Goal: Navigation & Orientation: Find specific page/section

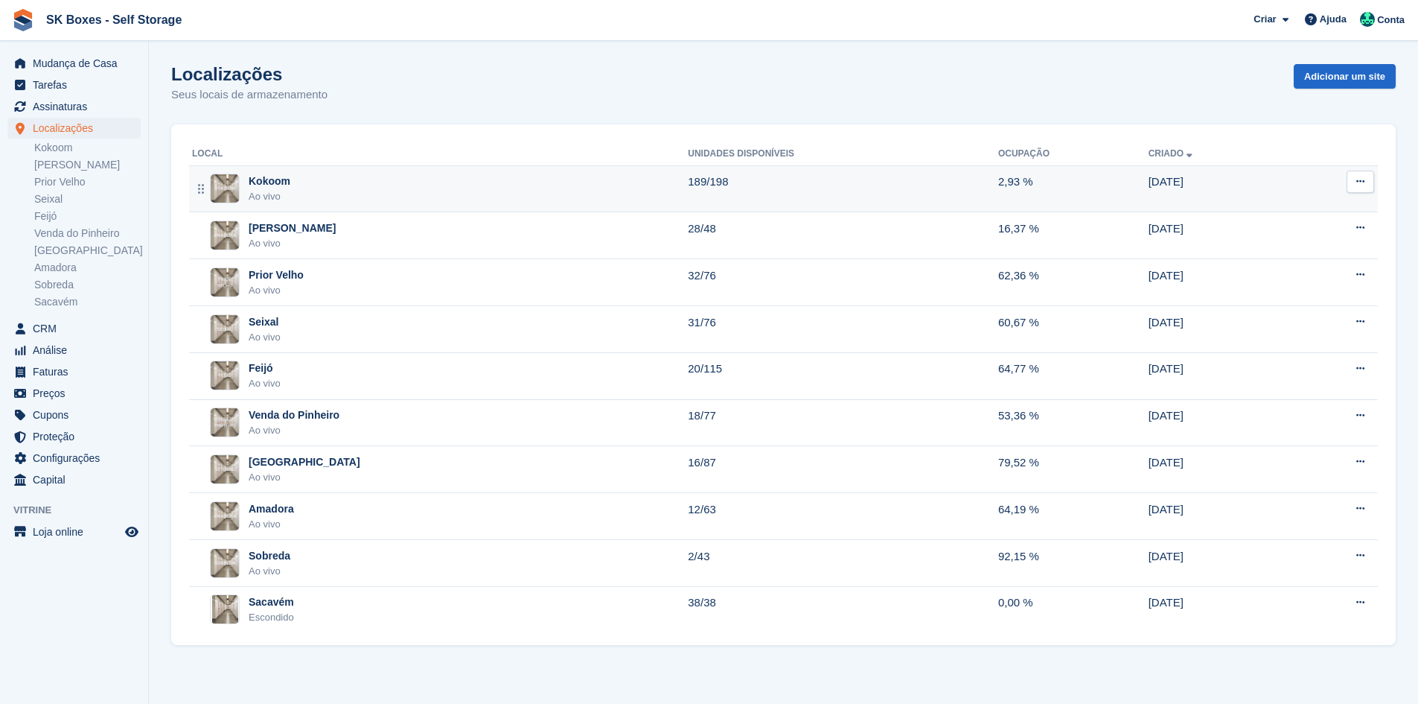
click at [295, 189] on div "Kokoom Ao vivo" at bounding box center [440, 188] width 496 height 31
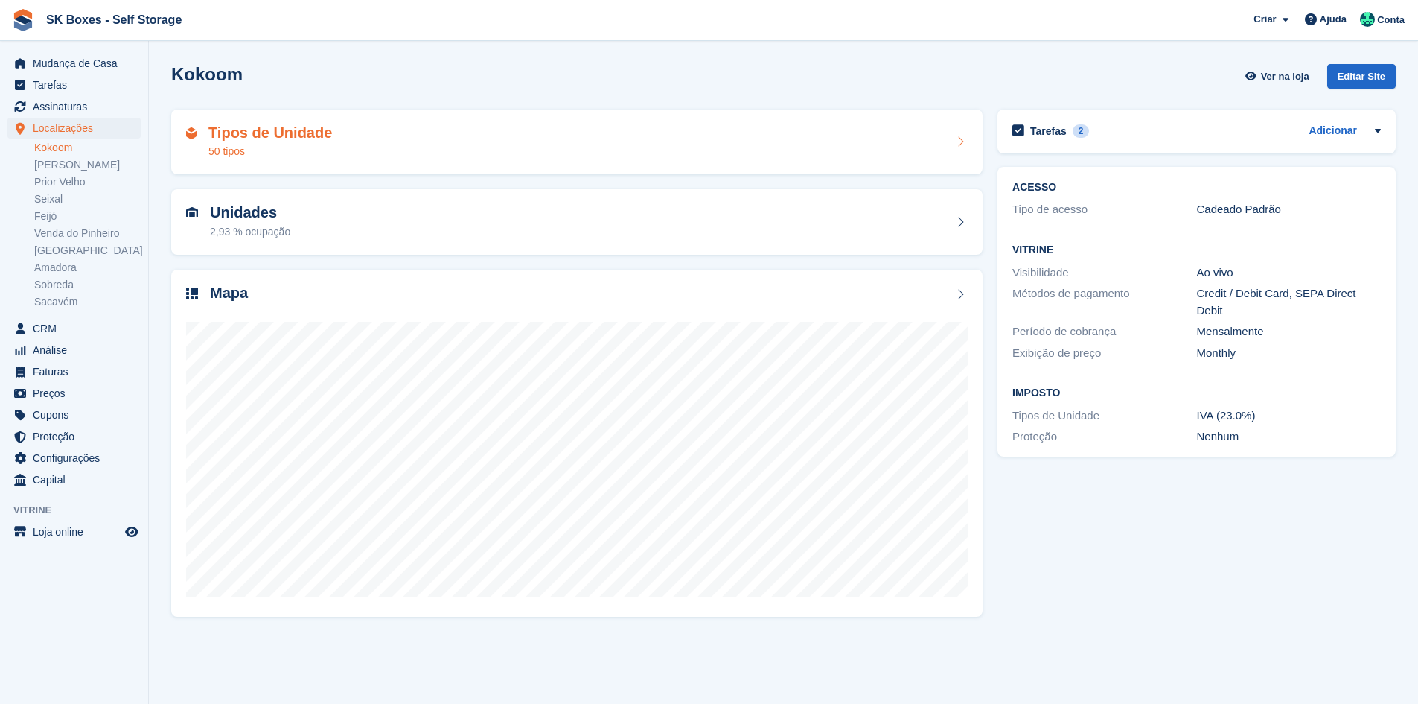
click at [389, 148] on div "Tipos de Unidade 50 tipos" at bounding box center [577, 142] width 782 height 36
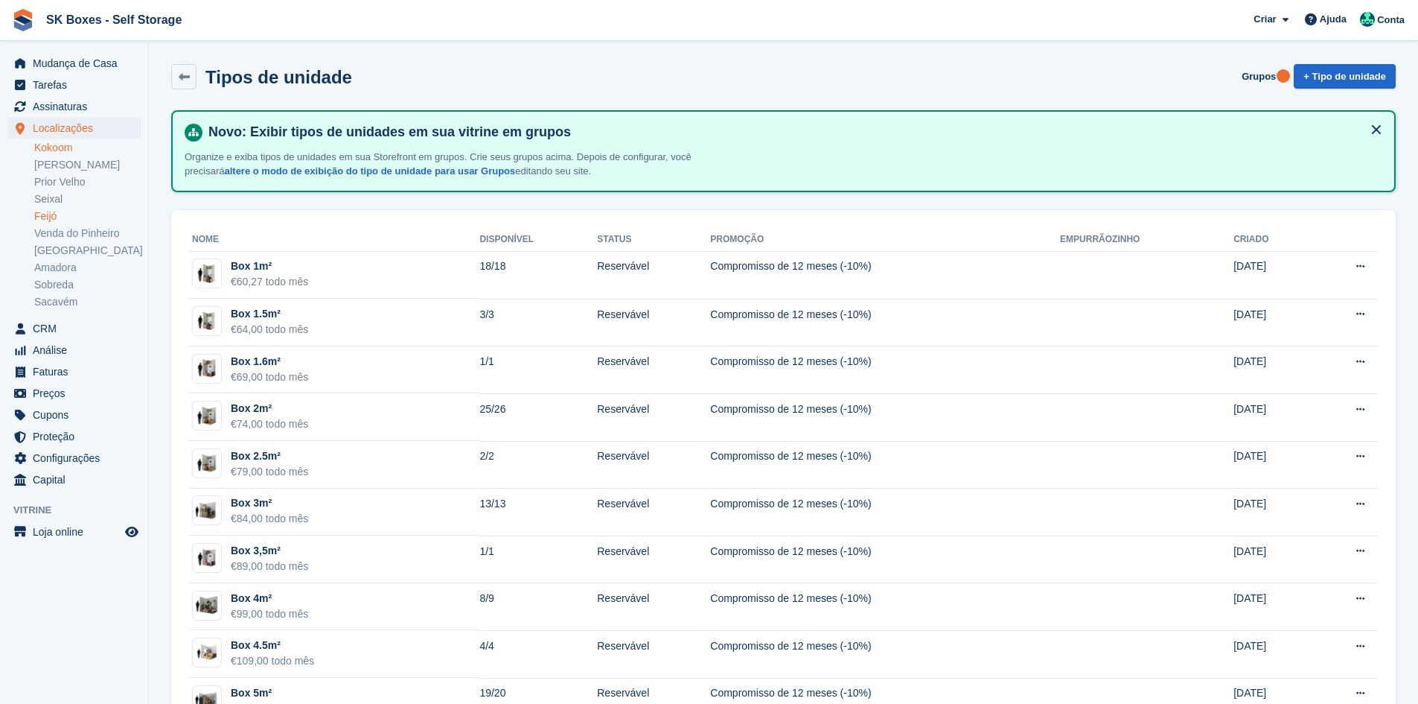
click at [71, 210] on link "Feijó" at bounding box center [87, 216] width 106 height 14
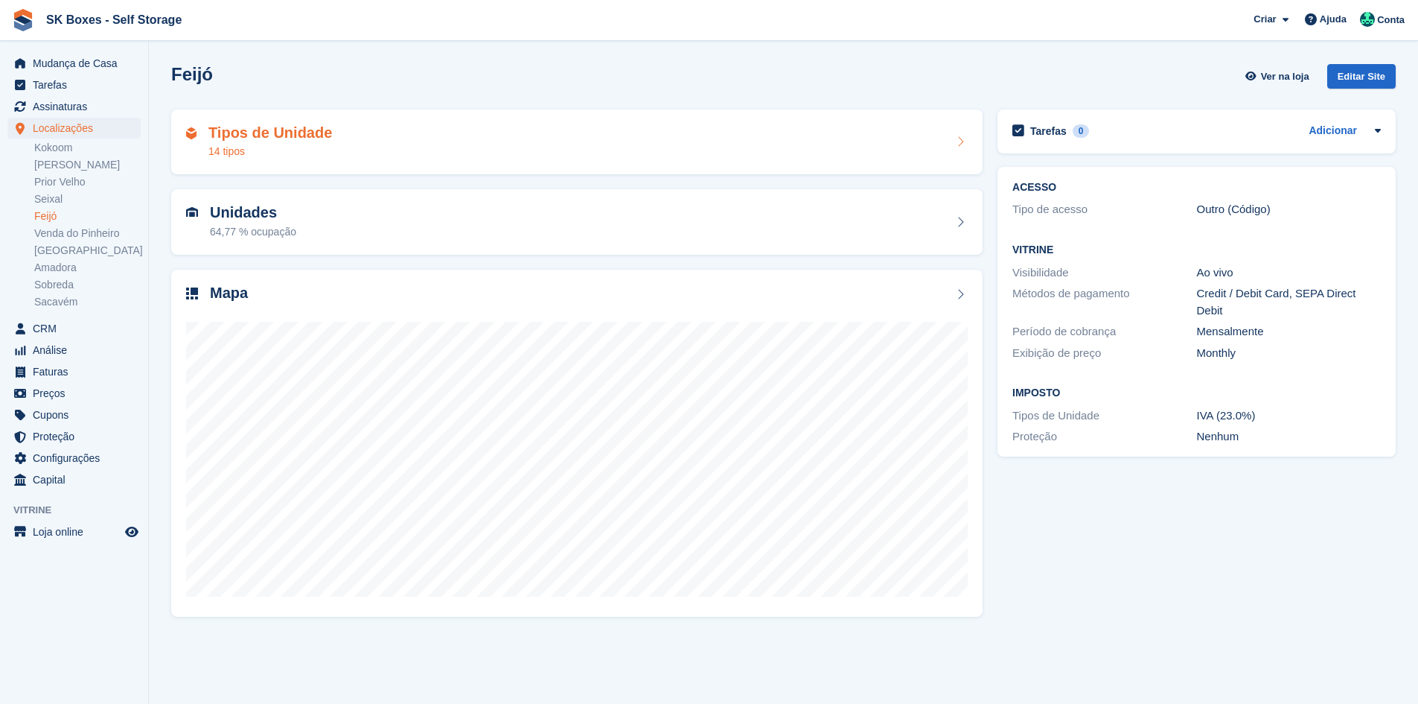
click at [257, 134] on h2 "Tipos de Unidade" at bounding box center [270, 132] width 124 height 17
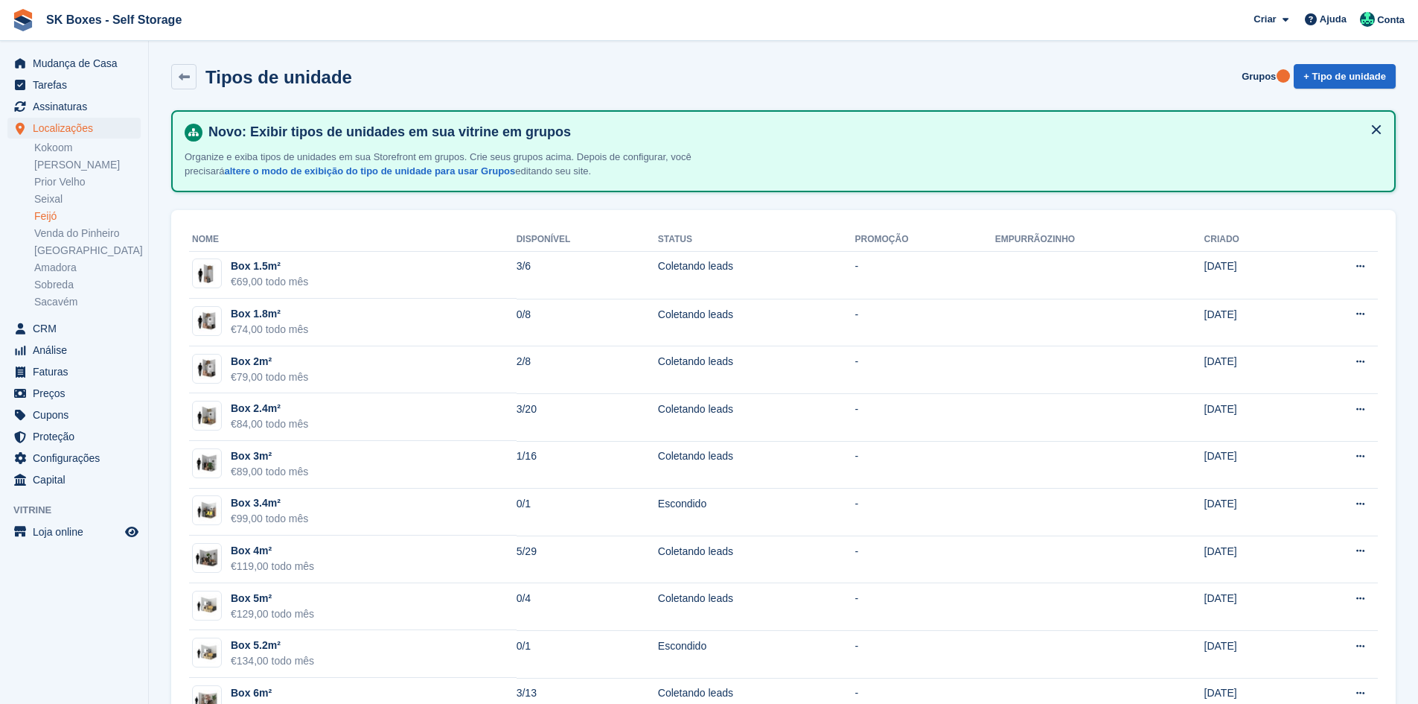
click at [66, 156] on ul "Kokoom Amadora II Prior Velho Seixal Feijó Venda do Pinheiro Setúbal Amadora So…" at bounding box center [91, 224] width 114 height 171
click at [63, 147] on link "Kokoom" at bounding box center [87, 148] width 106 height 14
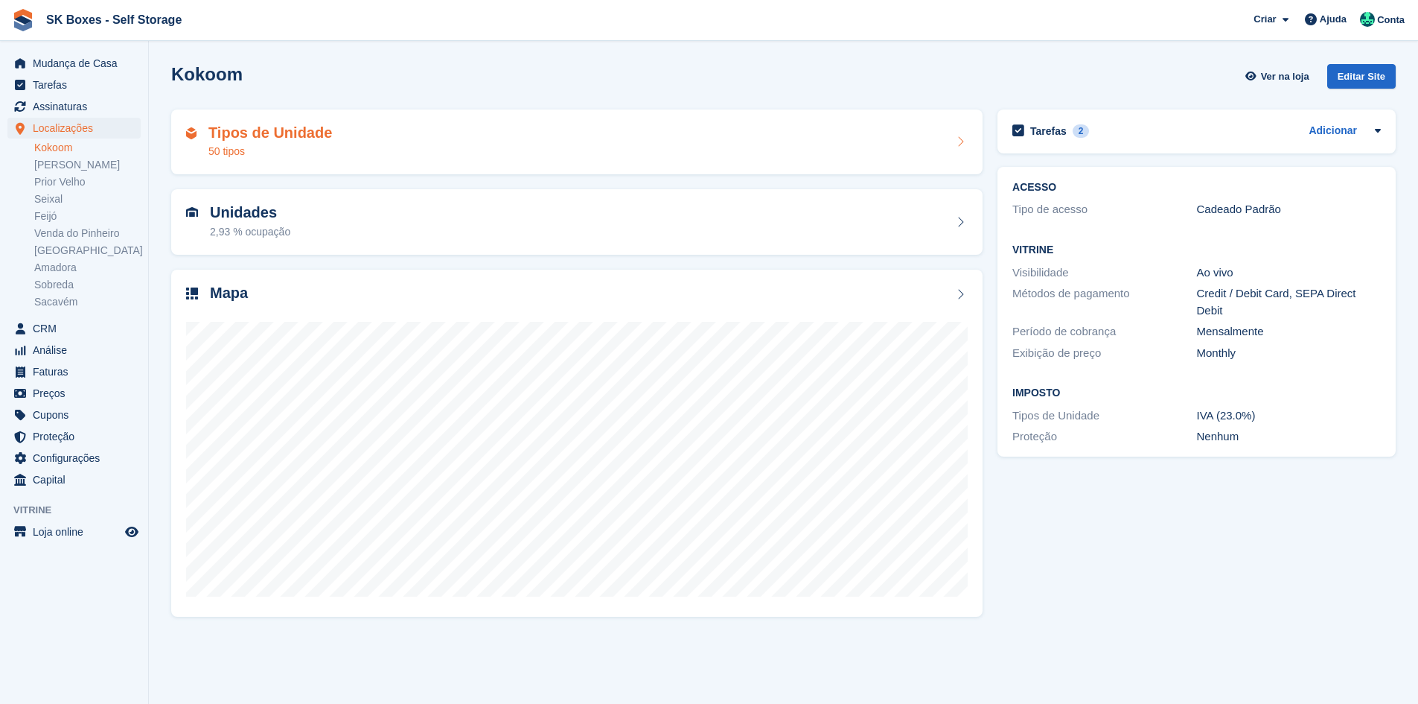
click at [342, 148] on div "Tipos de Unidade 50 tipos" at bounding box center [577, 142] width 782 height 36
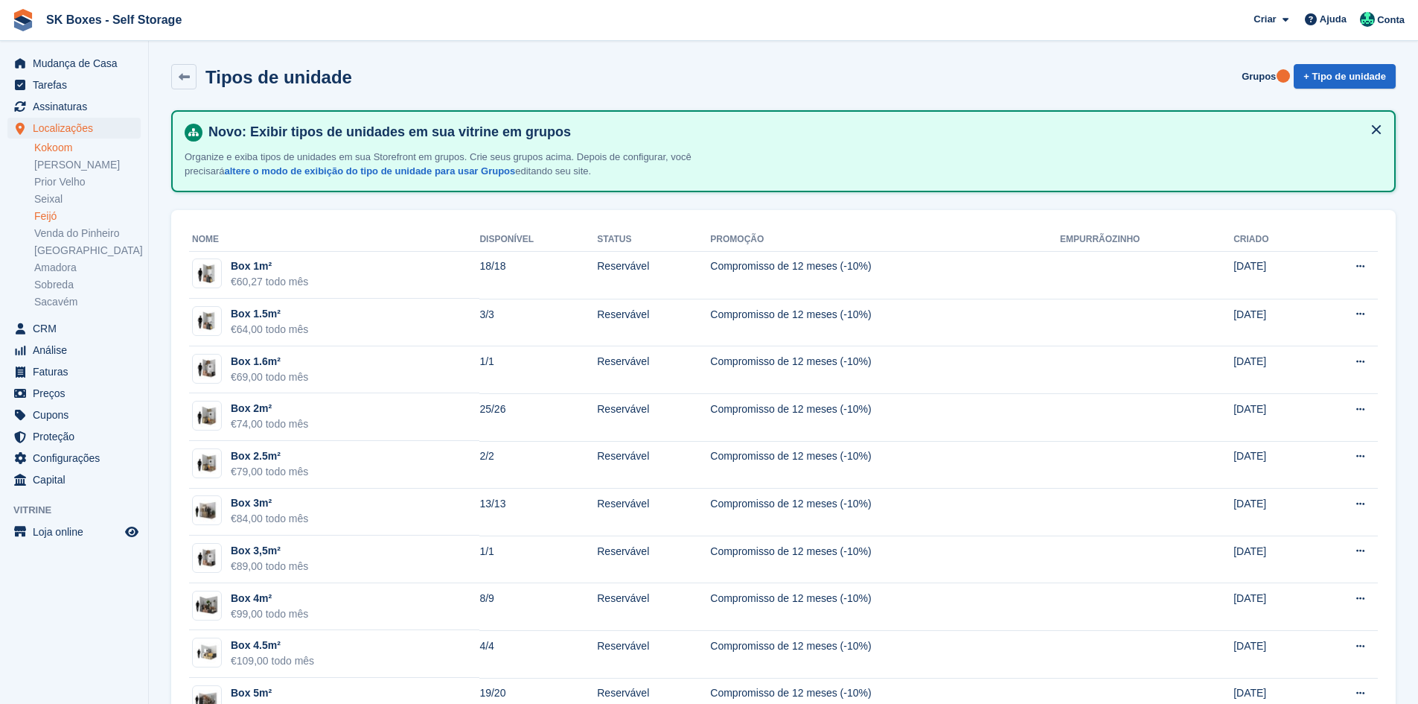
click at [58, 220] on link "Feijó" at bounding box center [87, 216] width 106 height 14
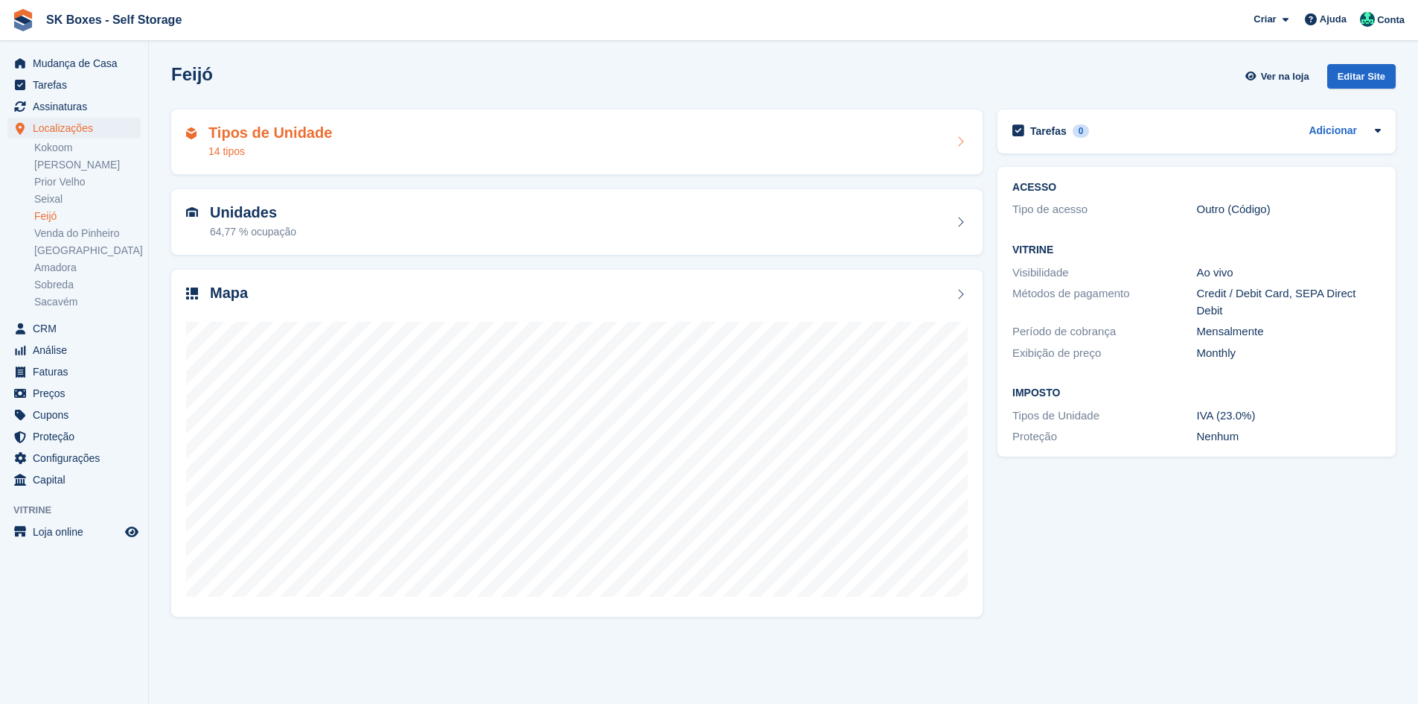
click at [296, 160] on div "Tipos de Unidade 14 tipos" at bounding box center [577, 142] width 812 height 66
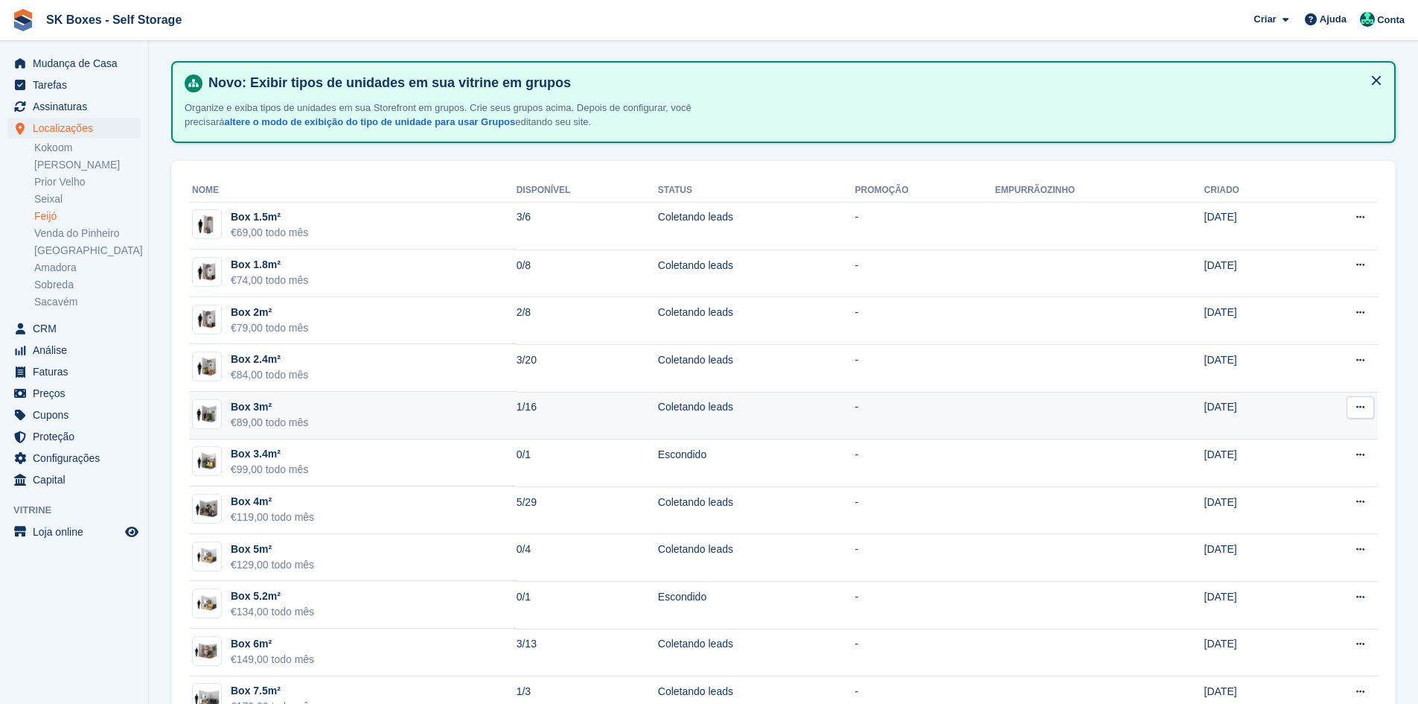
scroll to position [244, 0]
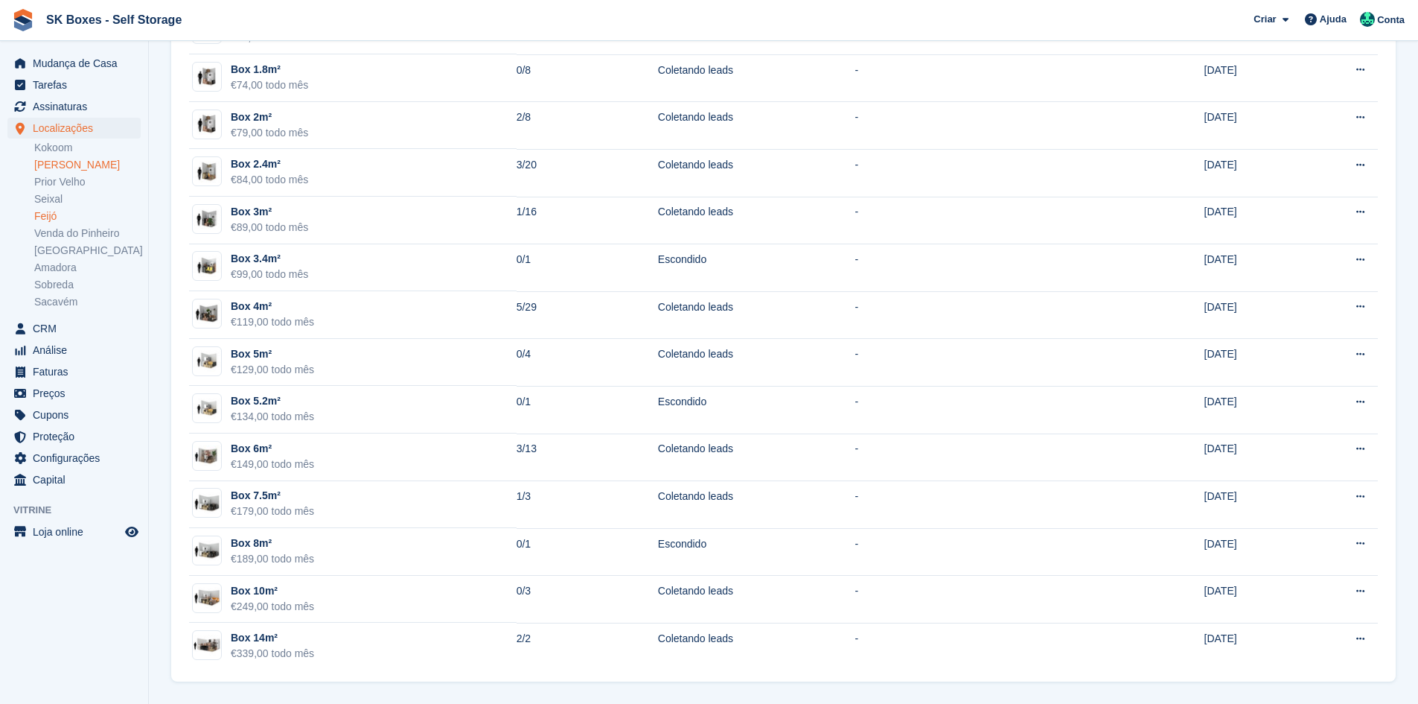
click at [70, 169] on link "[PERSON_NAME]" at bounding box center [87, 165] width 106 height 14
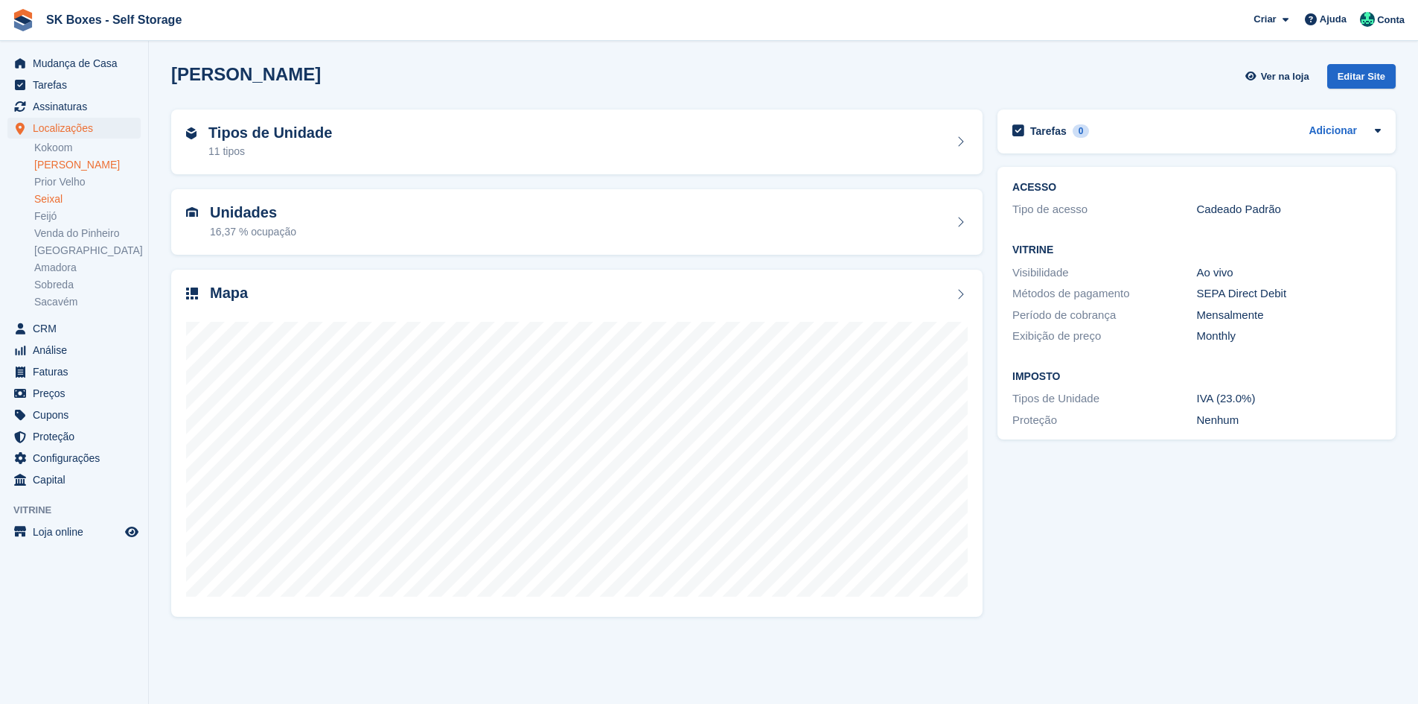
click at [64, 195] on link "Seixal" at bounding box center [87, 199] width 106 height 14
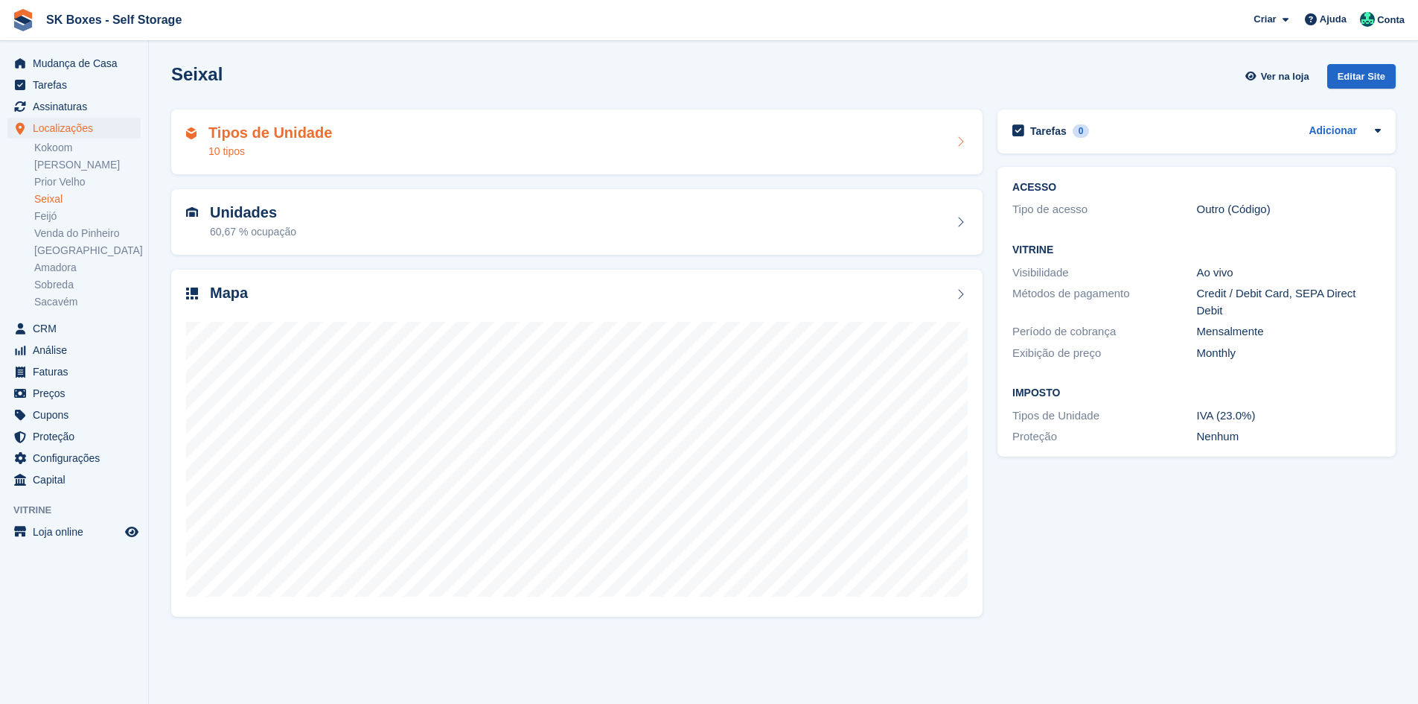
click at [377, 147] on div "Tipos de Unidade 10 tipos" at bounding box center [577, 142] width 782 height 36
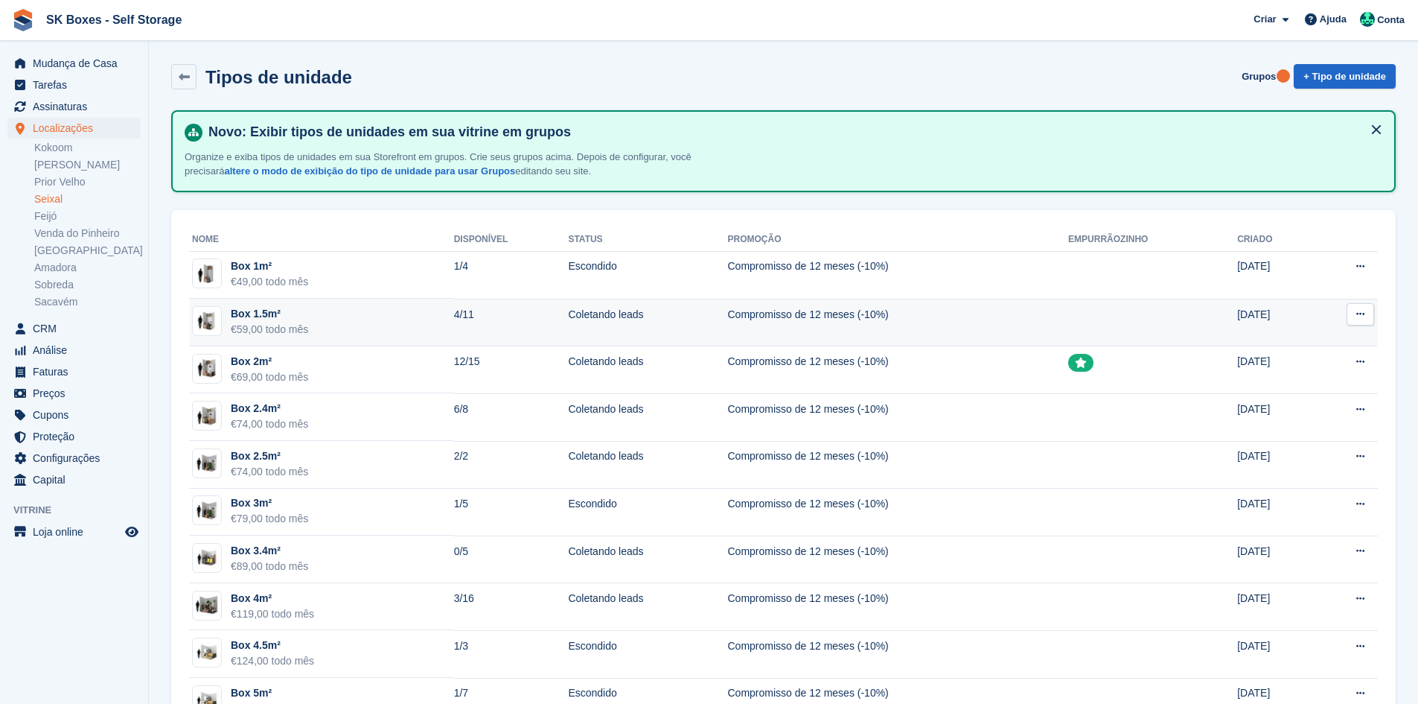
scroll to position [55, 0]
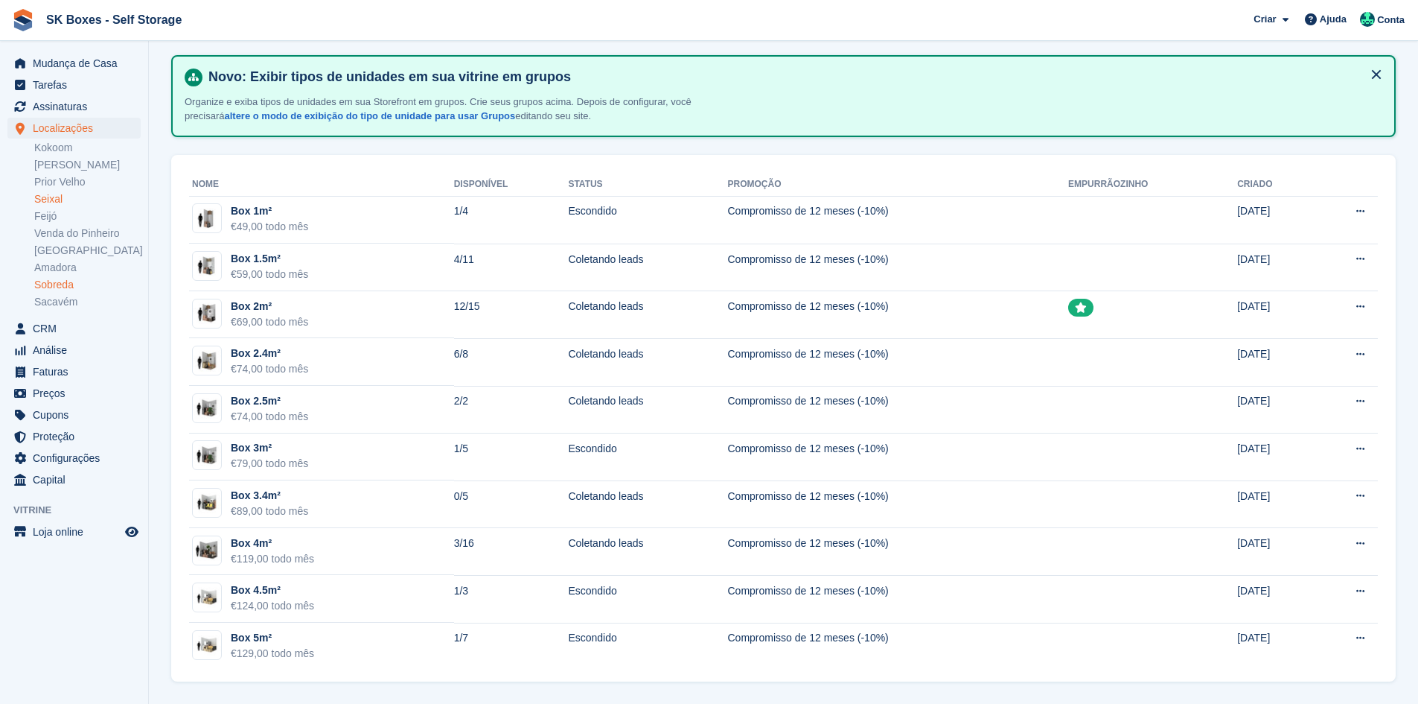
click at [69, 291] on link "Sobreda" at bounding box center [87, 285] width 106 height 14
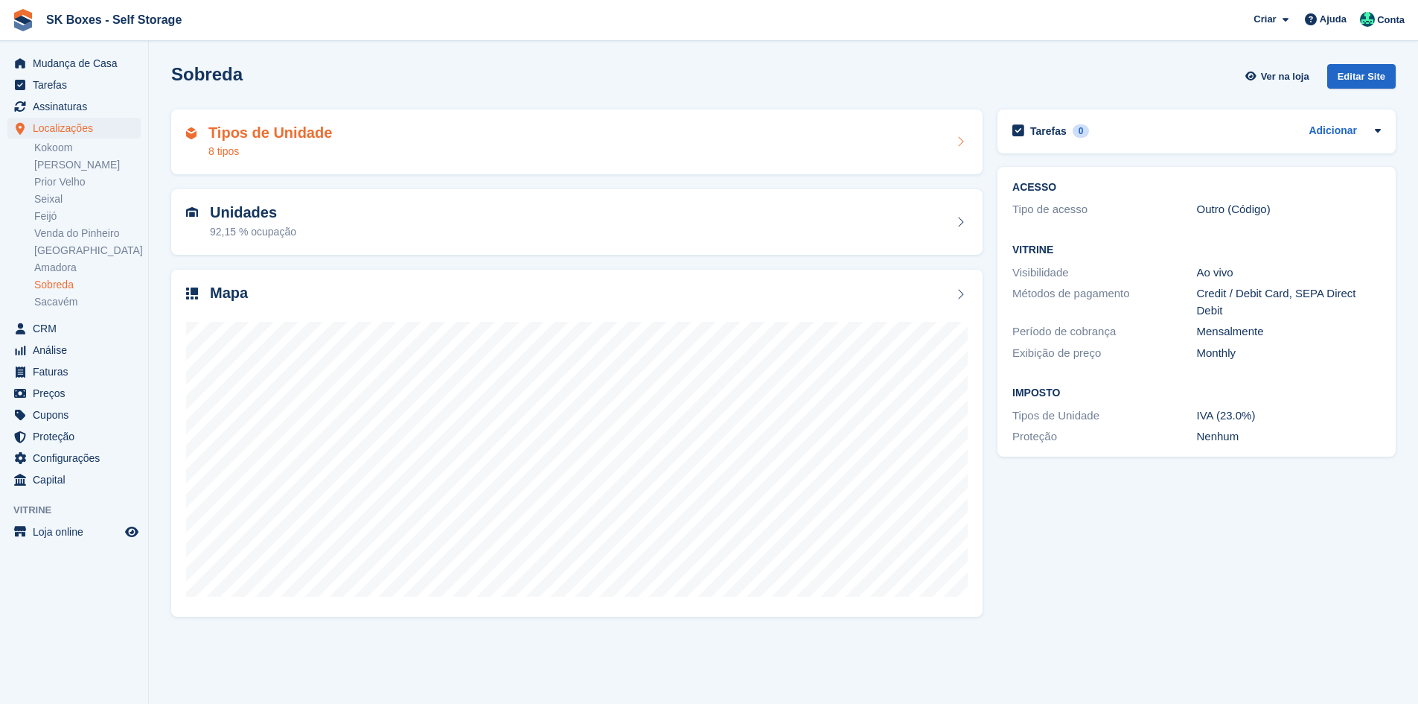
click at [225, 130] on h2 "Tipos de Unidade" at bounding box center [270, 132] width 124 height 17
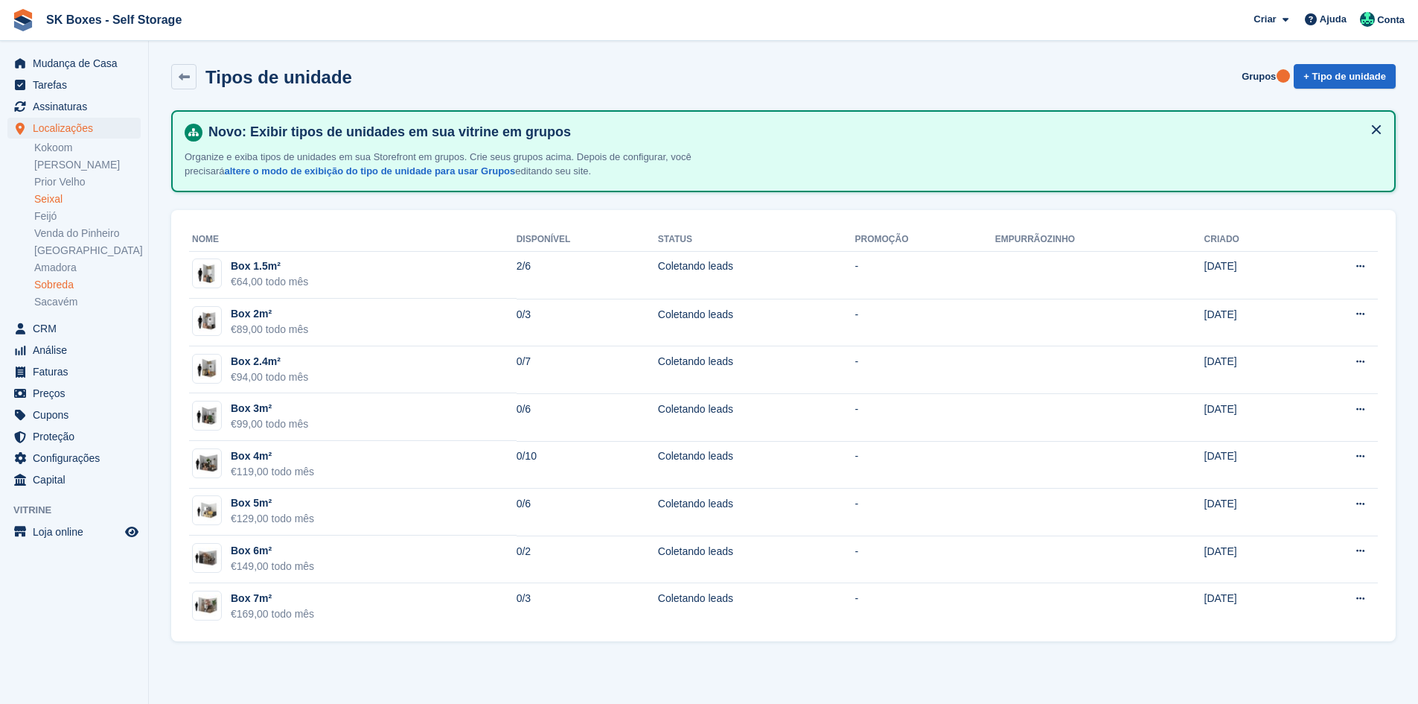
click at [62, 200] on link "Seixal" at bounding box center [87, 199] width 106 height 14
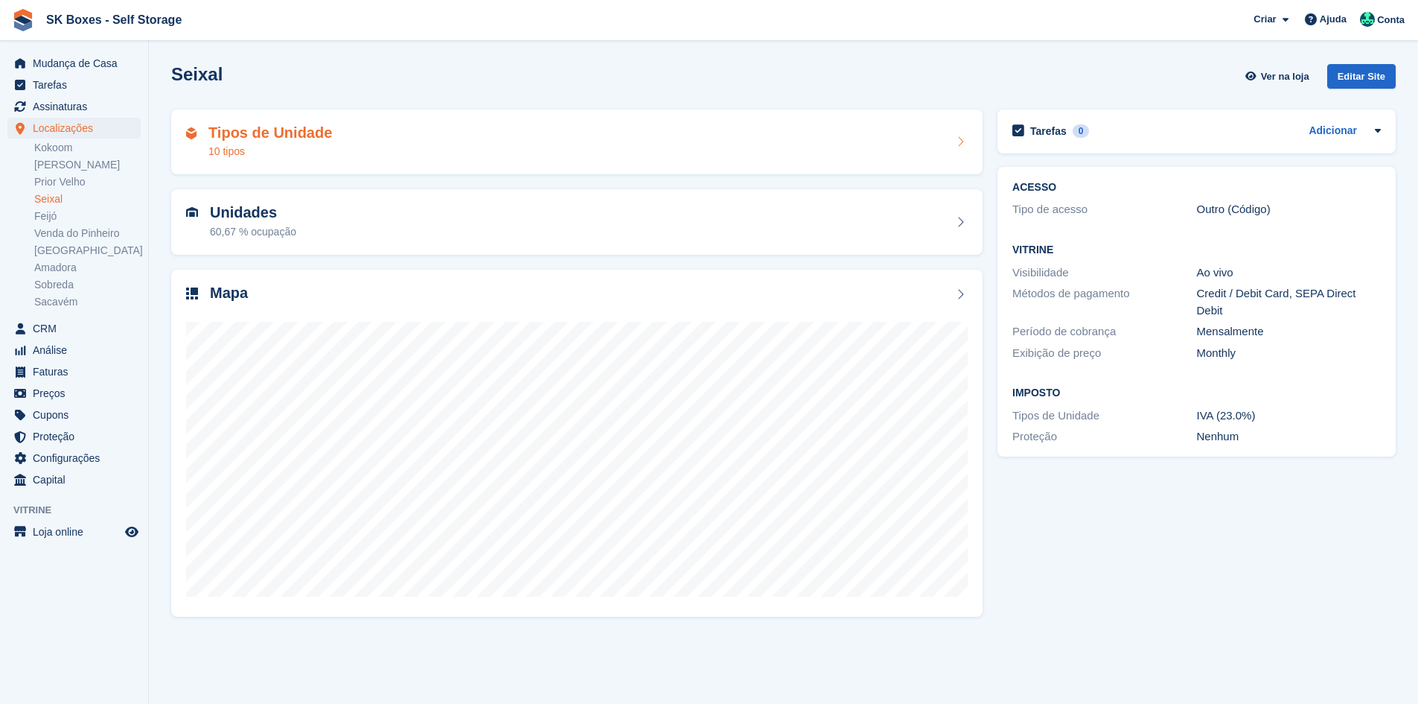
click at [361, 132] on div "Tipos de Unidade 10 tipos" at bounding box center [577, 142] width 782 height 36
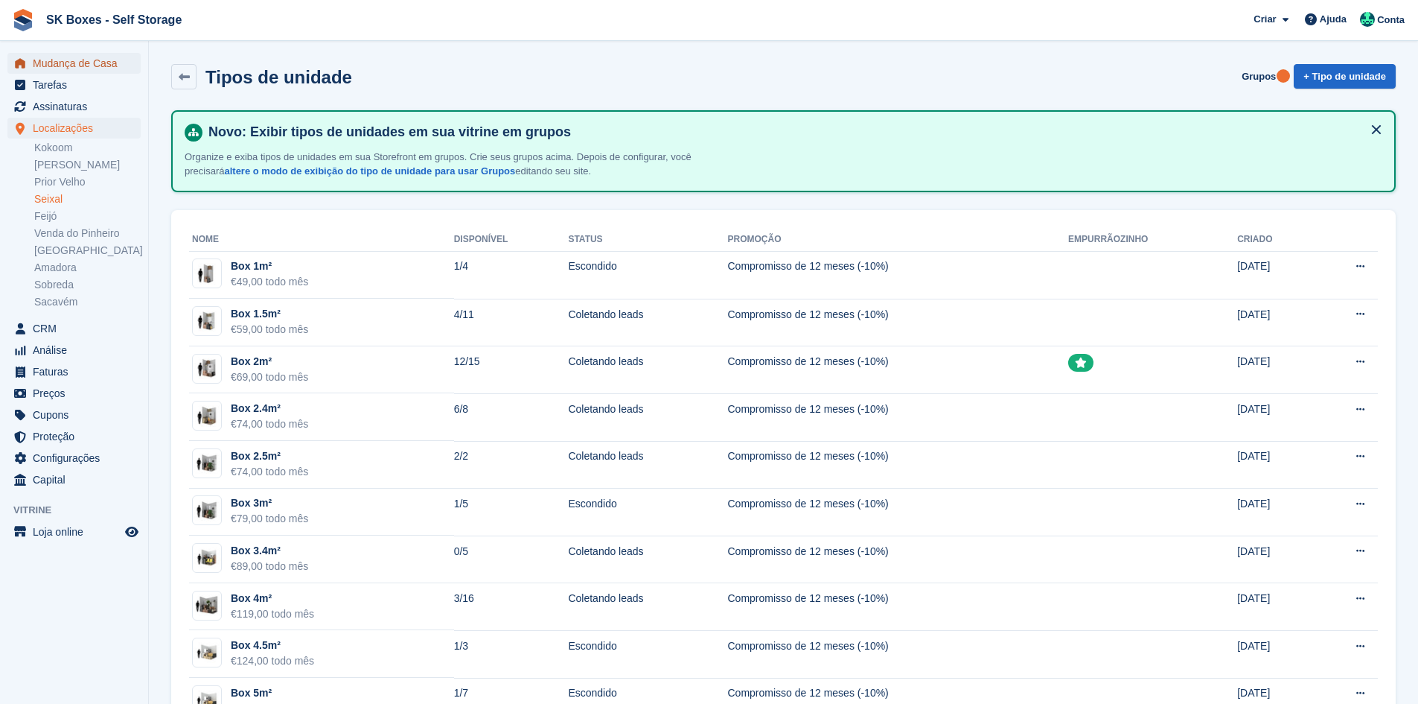
click at [100, 62] on span "Mudança de Casa" at bounding box center [77, 63] width 89 height 21
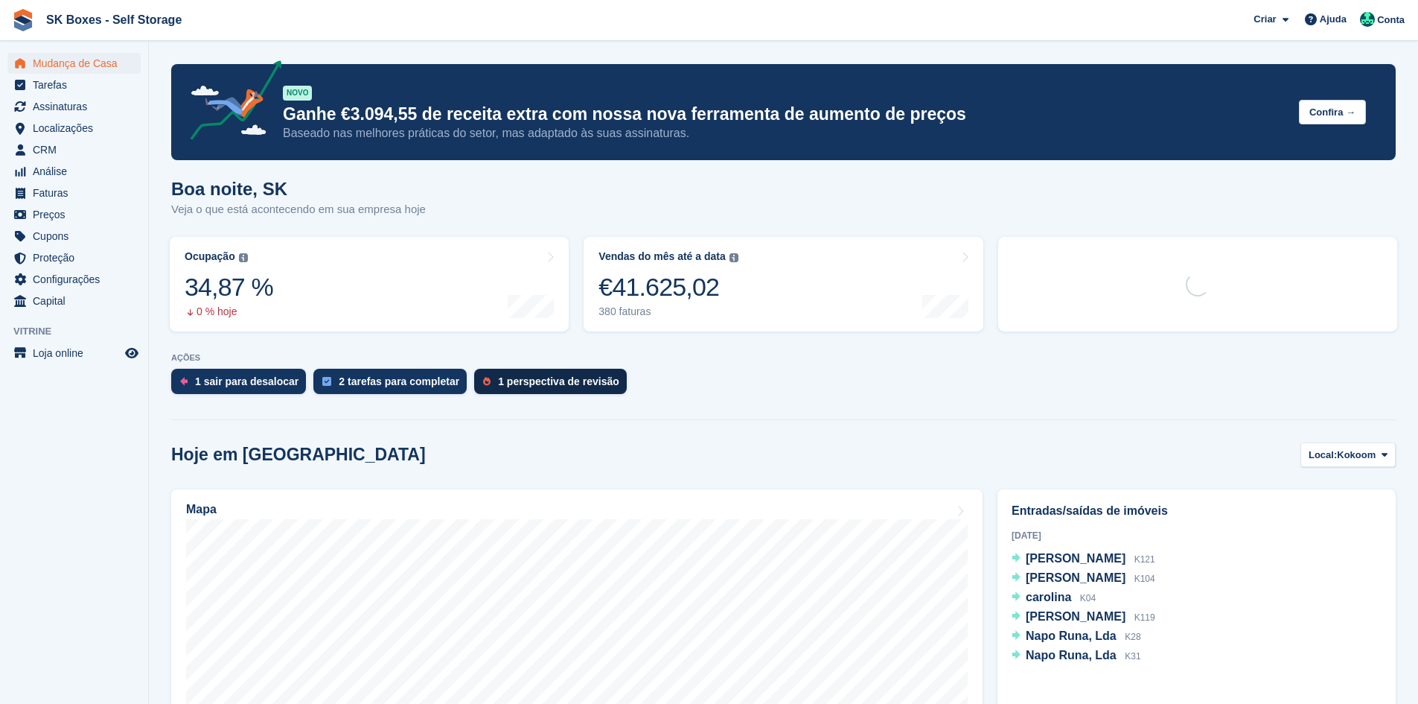
click at [524, 387] on div "1 perspectiva de revisão" at bounding box center [558, 381] width 121 height 12
